Goal: Navigation & Orientation: Find specific page/section

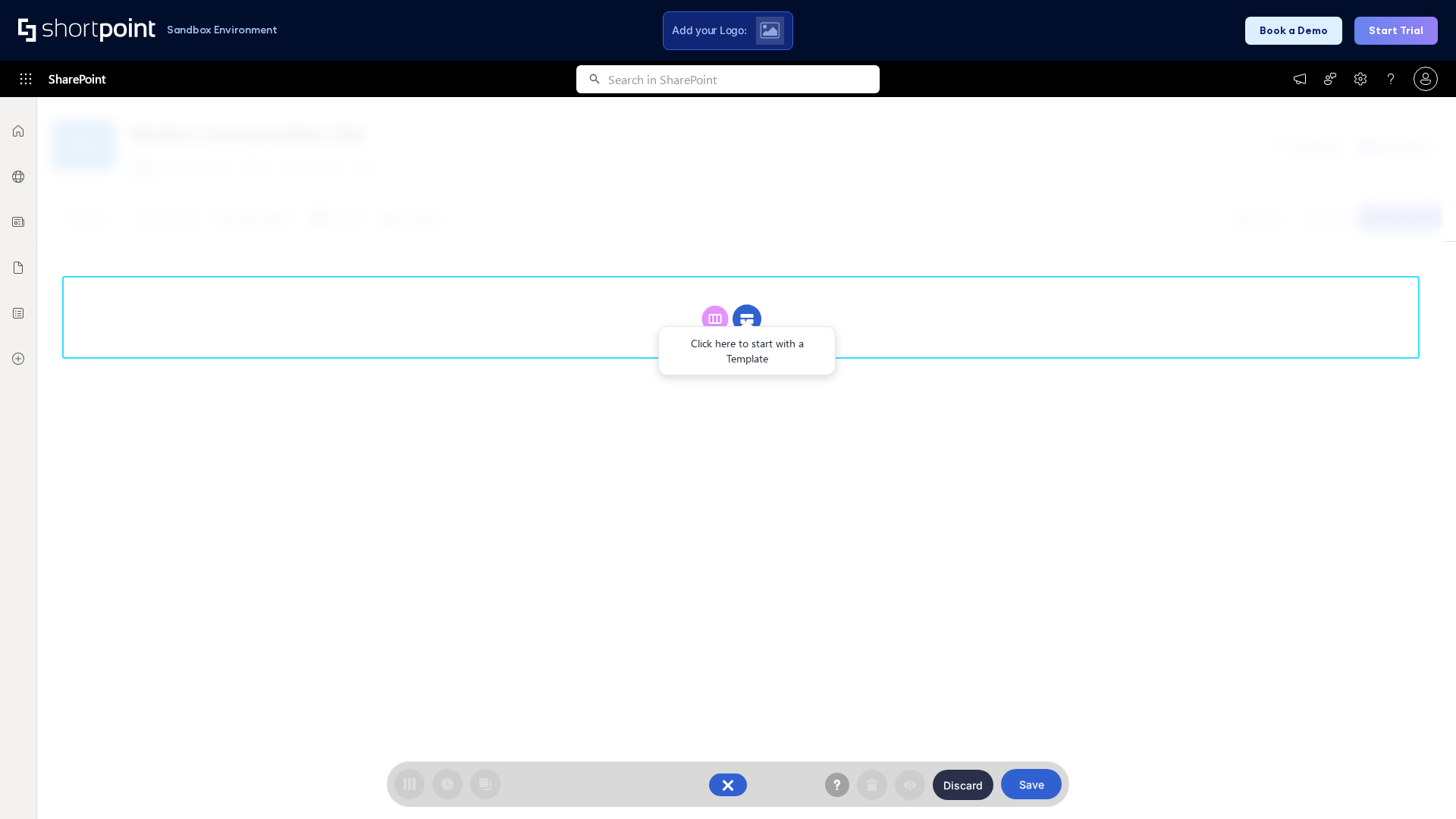
click at [748, 305] on circle at bounding box center [748, 319] width 29 height 29
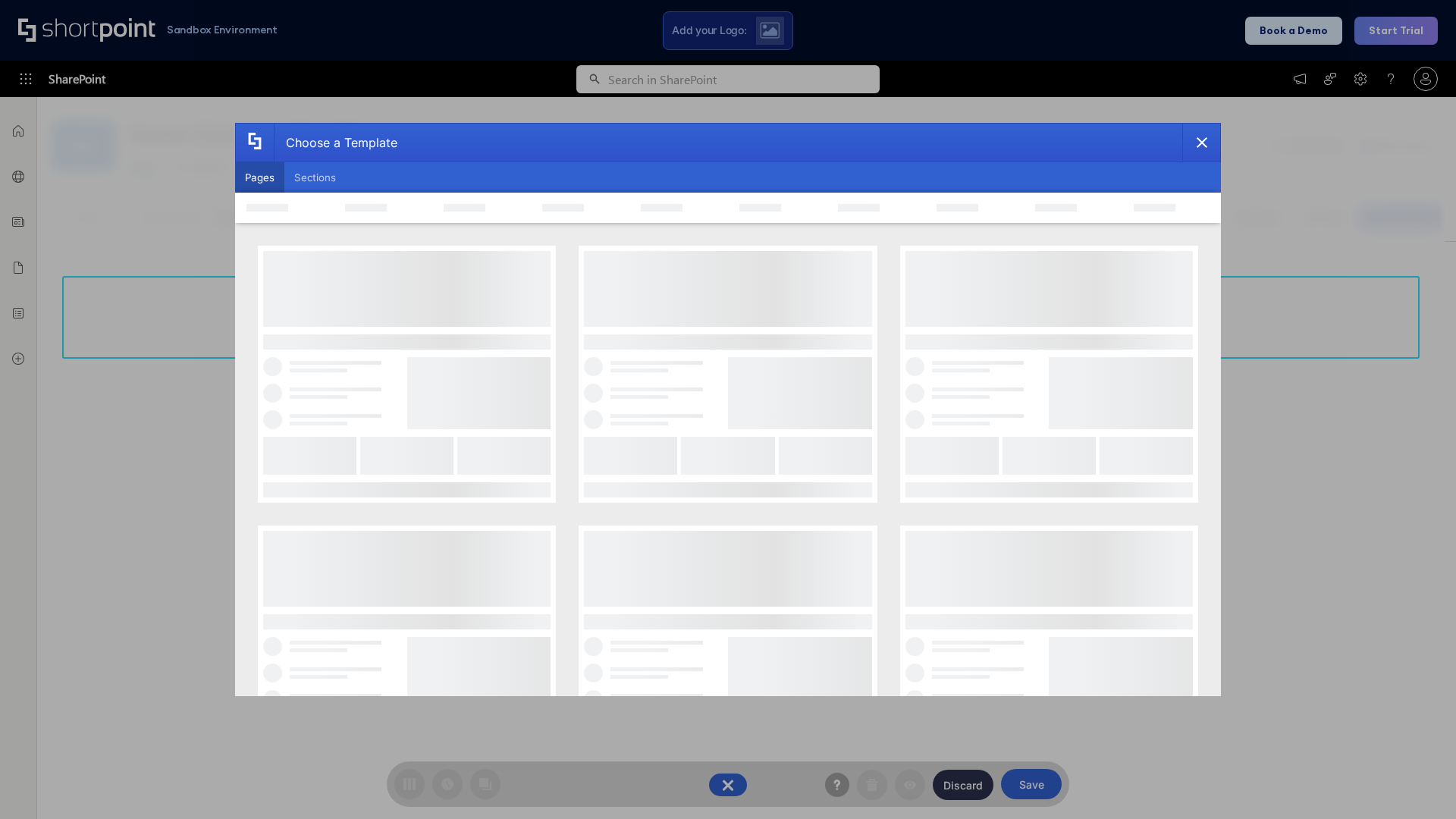
scroll to position [208, 0]
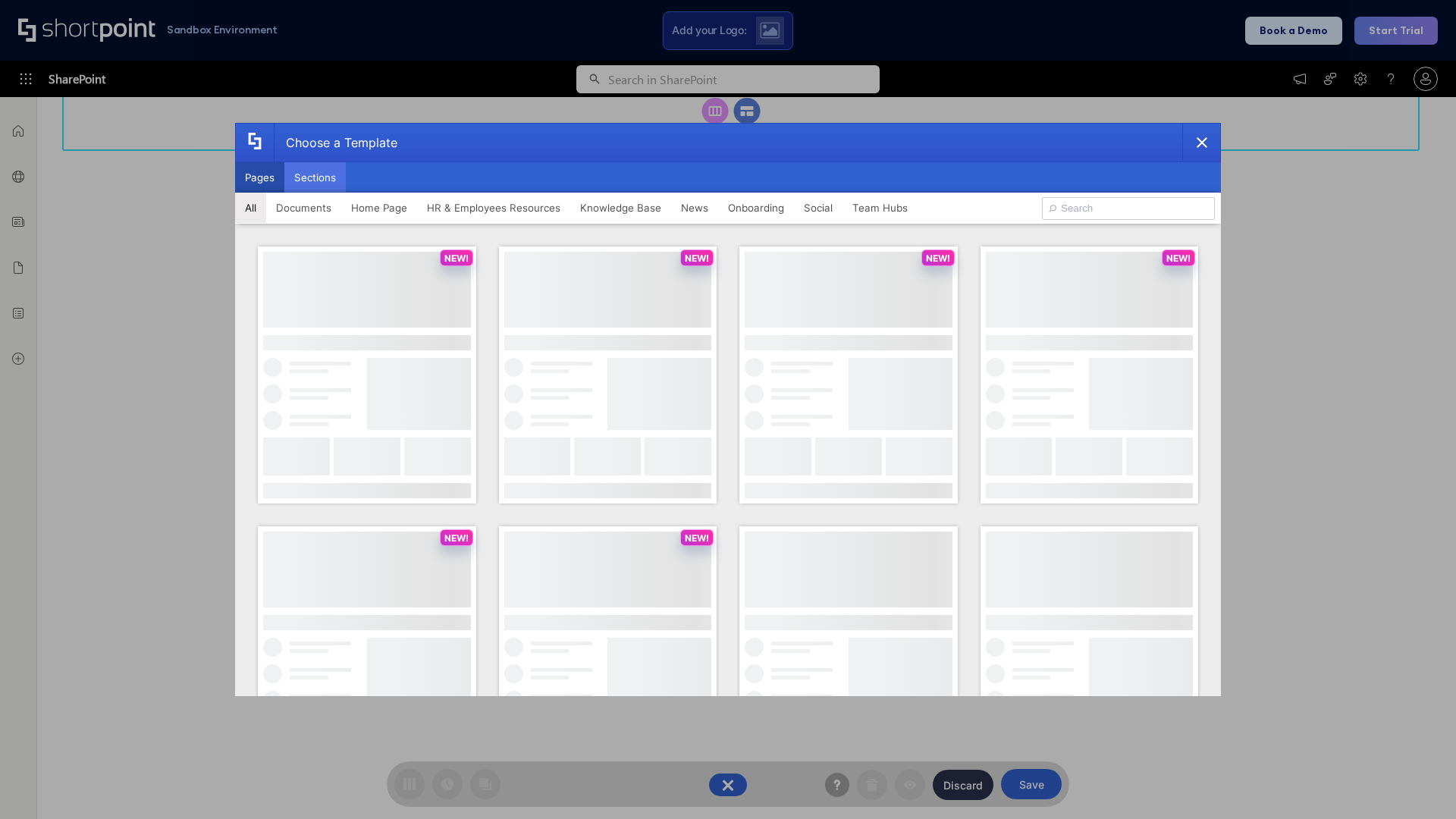
click at [315, 178] on button "Sections" at bounding box center [316, 177] width 62 height 30
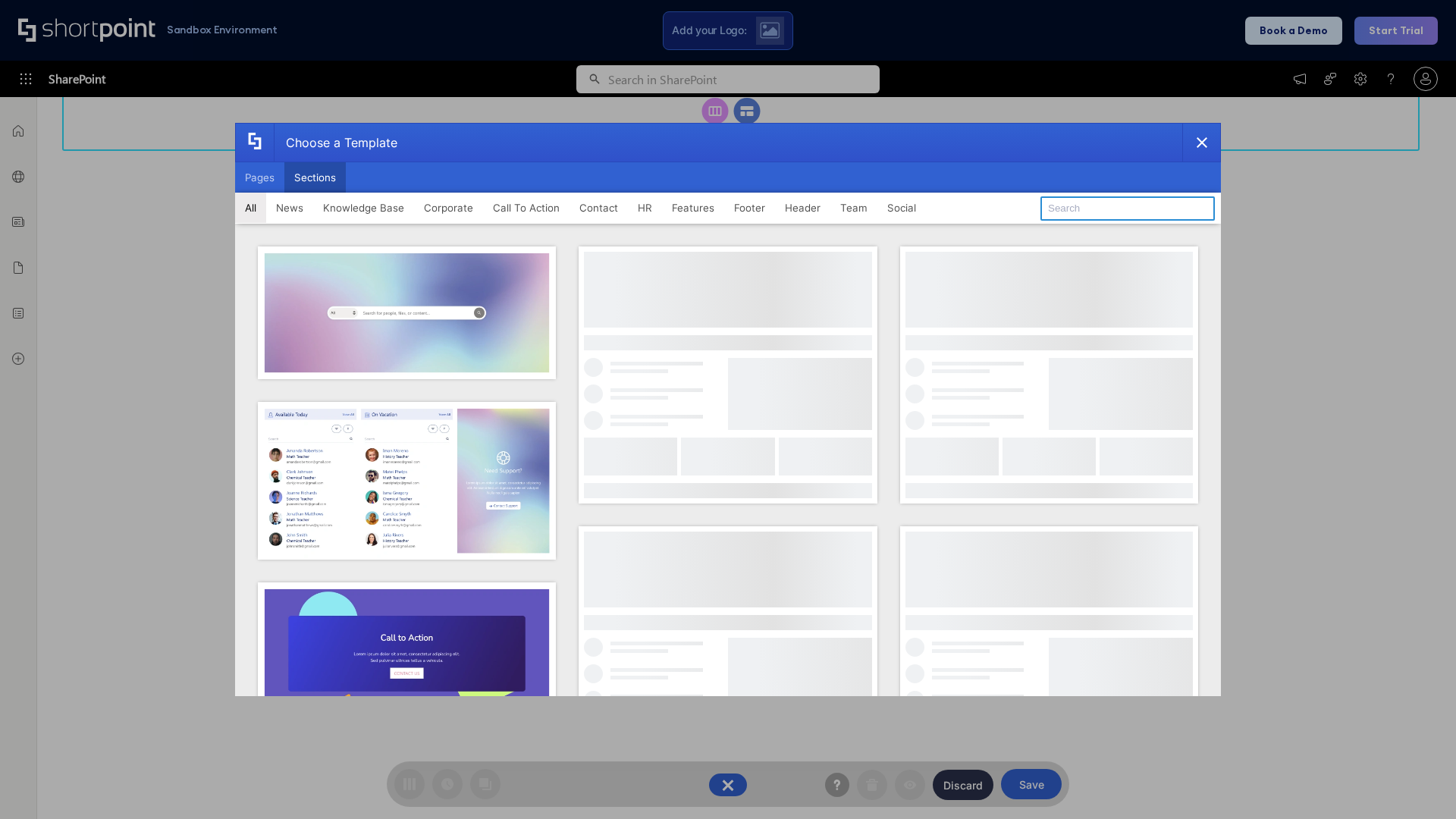
type input "Search"
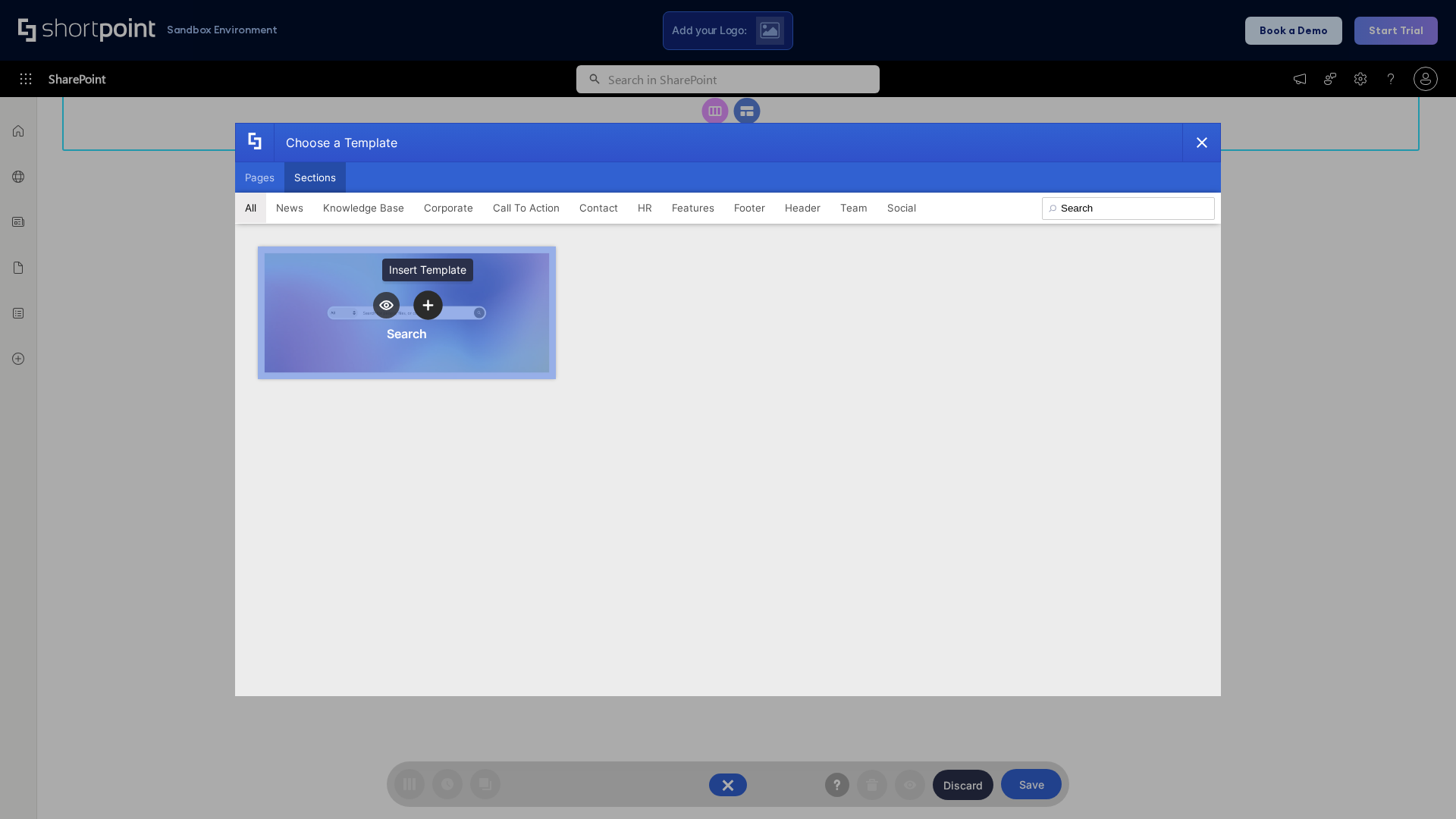
click at [428, 305] on icon "template selector" at bounding box center [428, 306] width 11 height 11
